Goal: Information Seeking & Learning: Check status

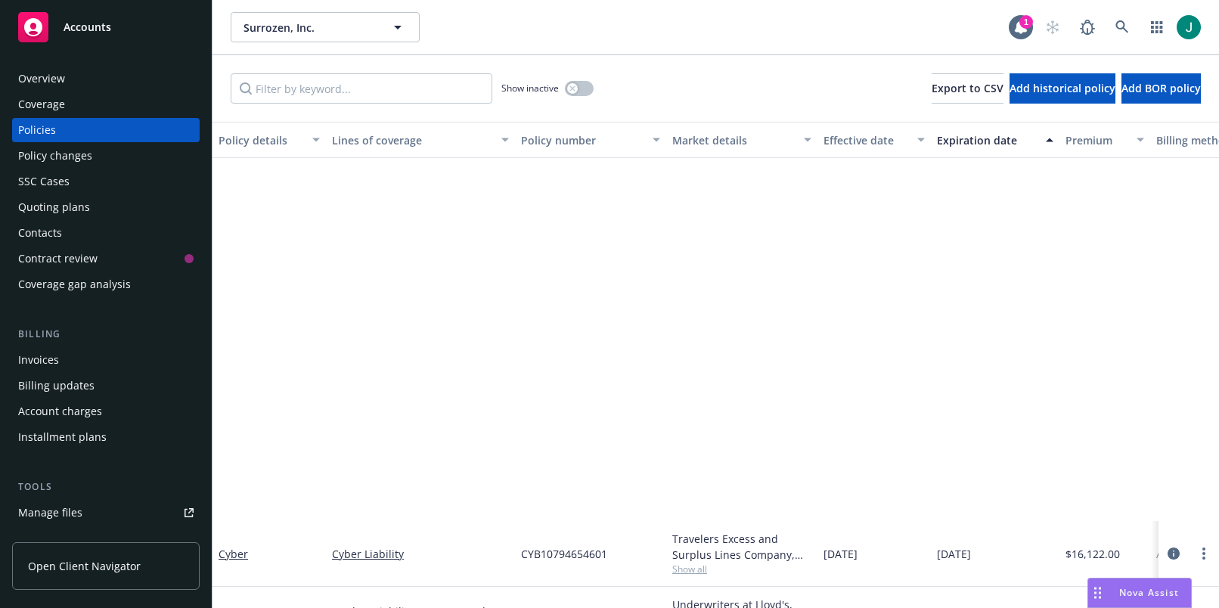
scroll to position [468, 0]
